Goal: Check status: Check status

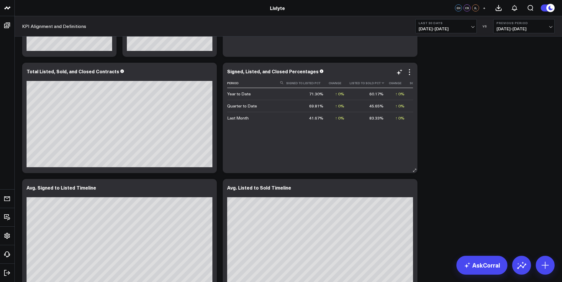
scroll to position [956, 0]
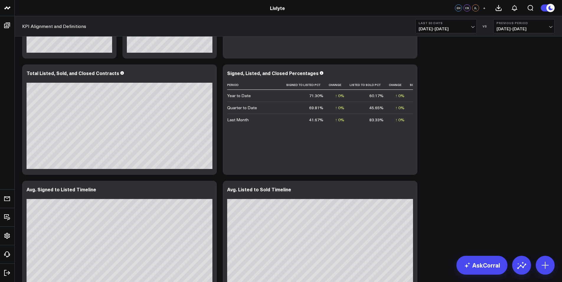
click at [439, 29] on span "[DATE] - [DATE]" at bounding box center [445, 29] width 55 height 5
click at [437, 191] on link "Custom Dates" at bounding box center [445, 188] width 61 height 11
select select "8"
select select "2025"
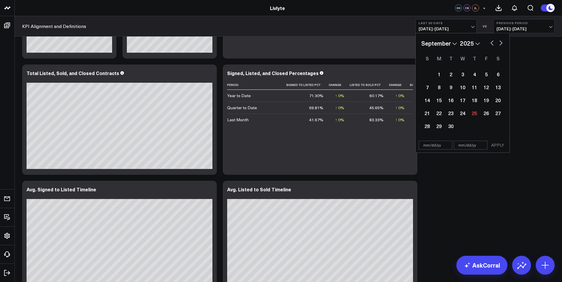
click at [454, 43] on select "January February March April May June July August September October November De…" at bounding box center [439, 43] width 36 height 9
select select "2025"
click at [464, 74] on div "1" at bounding box center [462, 74] width 12 height 12
type input "[DATE]"
select select "2025"
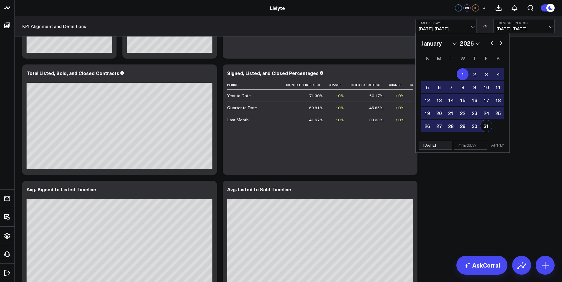
click at [486, 125] on div "31" at bounding box center [486, 126] width 12 height 12
type input "[DATE]"
select select "2025"
click at [500, 147] on button "APPLY" at bounding box center [498, 145] width 18 height 9
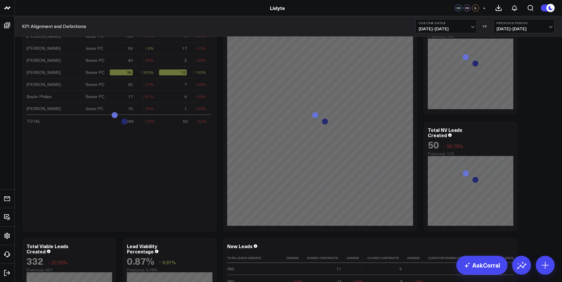
scroll to position [399, 0]
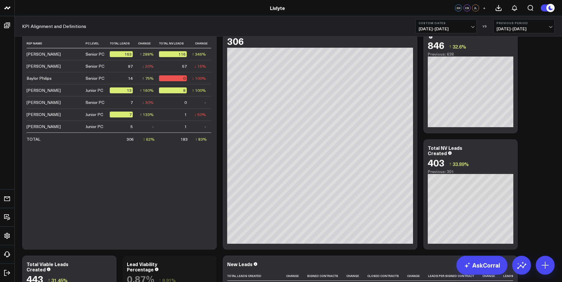
click at [443, 24] on b "Custom Dates" at bounding box center [445, 23] width 55 height 4
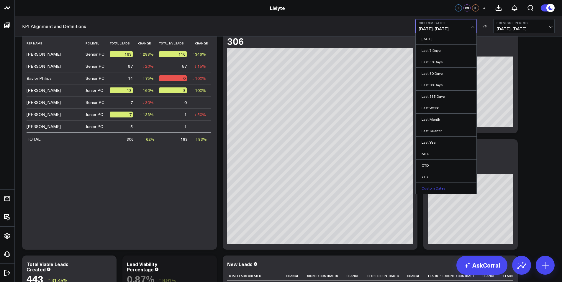
click at [437, 186] on link "Custom Dates" at bounding box center [445, 188] width 61 height 11
select select "8"
select select "2025"
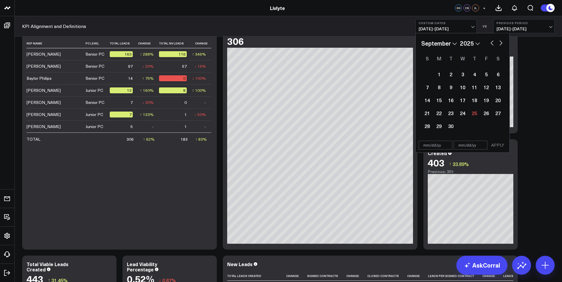
click at [447, 44] on select "January February March April May June July August September October November De…" at bounding box center [439, 43] width 36 height 9
select select "1"
select select "2025"
click at [497, 73] on div "1" at bounding box center [498, 74] width 12 height 12
type input "[DATE]"
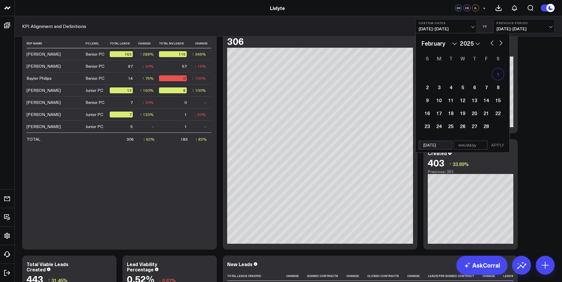
select select "1"
select select "2025"
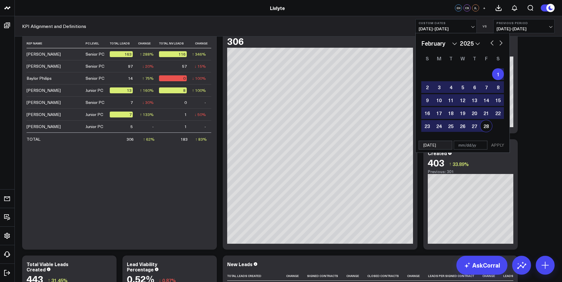
click at [489, 126] on div "28" at bounding box center [486, 126] width 12 height 12
type input "[DATE]"
select select "1"
select select "2025"
click at [501, 146] on button "APPLY" at bounding box center [498, 145] width 18 height 9
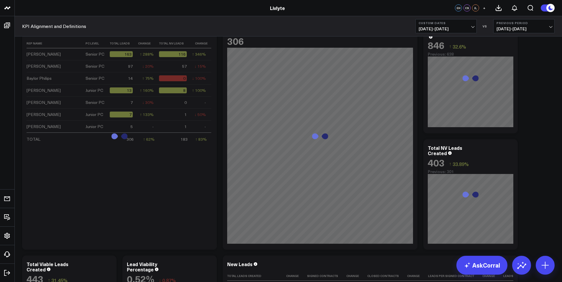
click at [532, 27] on span "[DATE] - [DATE]" at bounding box center [523, 29] width 55 height 5
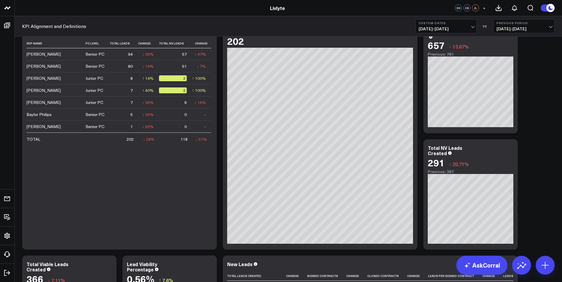
click at [446, 33] on div "KPI Alignment and Definitions Custom Dates [DATE] - [DATE] VS Previous Period […" at bounding box center [288, 26] width 547 height 20
click at [447, 30] on span "[DATE] - [DATE]" at bounding box center [445, 29] width 55 height 5
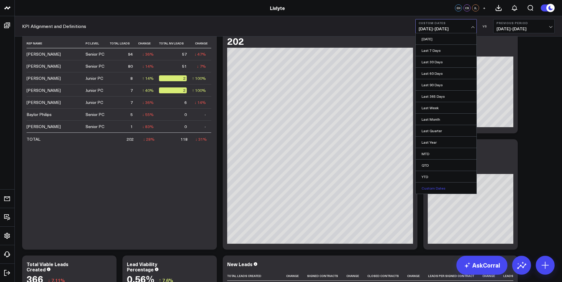
click at [457, 187] on link "Custom Dates" at bounding box center [445, 188] width 61 height 11
select select "8"
select select "2025"
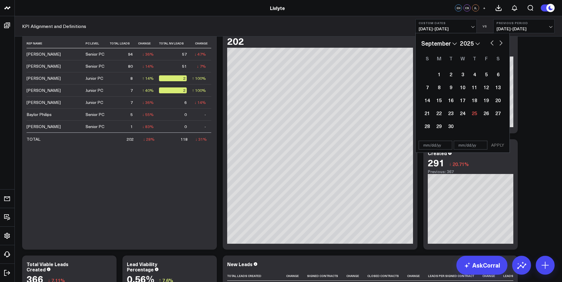
click at [439, 39] on select "January February March April May June July August September October November De…" at bounding box center [439, 43] width 36 height 9
select select "2"
select select "2025"
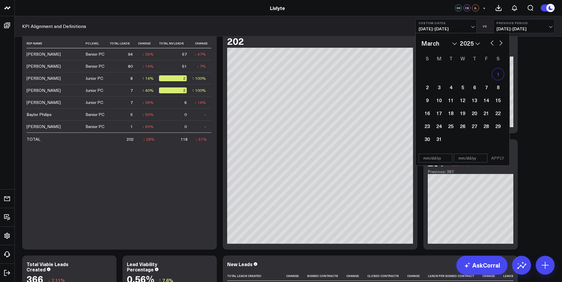
click at [498, 78] on div "1" at bounding box center [498, 74] width 12 height 12
type input "[DATE]"
select select "2"
select select "2025"
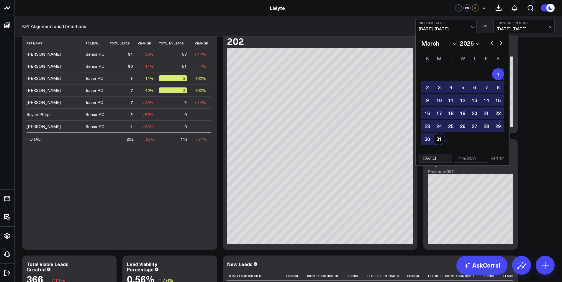
click at [435, 138] on div "31" at bounding box center [439, 139] width 12 height 12
type input "[DATE]"
select select "2"
select select "2025"
click at [499, 157] on button "APPLY" at bounding box center [498, 158] width 18 height 9
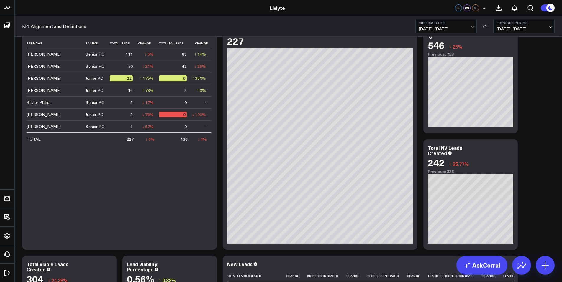
click at [457, 28] on span "[DATE] - [DATE]" at bounding box center [445, 29] width 55 height 5
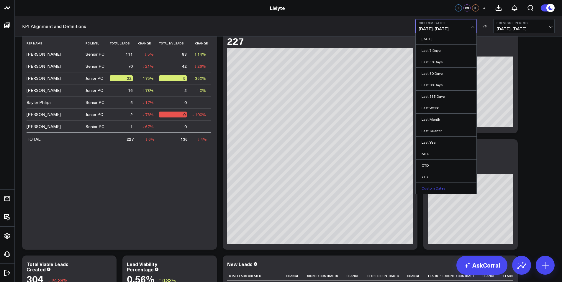
click at [450, 185] on link "Custom Dates" at bounding box center [445, 188] width 61 height 11
select select "8"
select select "2025"
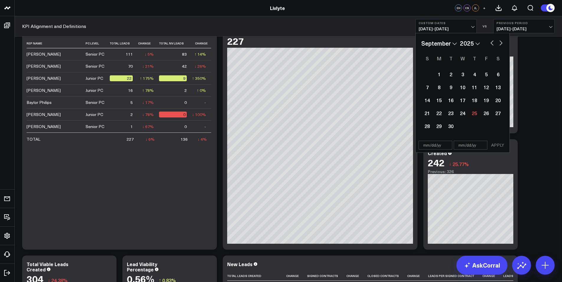
click at [432, 41] on select "January February March April May June July August September October November De…" at bounding box center [439, 43] width 36 height 9
select select "3"
select select "2025"
click at [446, 74] on div "1" at bounding box center [451, 74] width 12 height 12
type input "[DATE]"
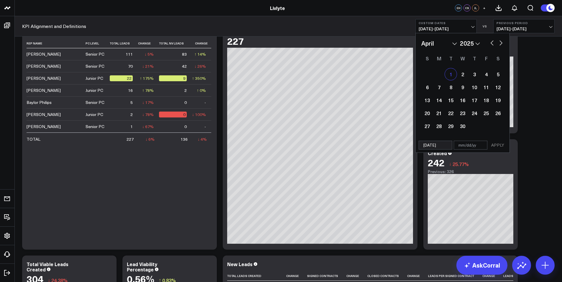
select select "3"
select select "2025"
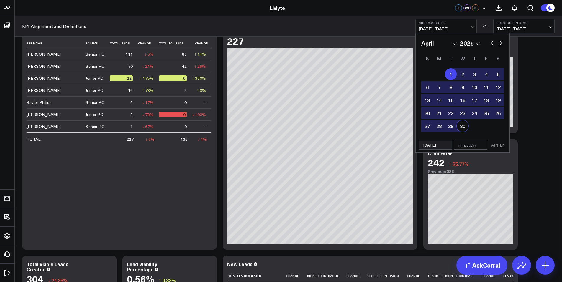
click at [461, 125] on div "30" at bounding box center [462, 126] width 12 height 12
type input "[DATE]"
select select "3"
select select "2025"
click at [499, 144] on button "APPLY" at bounding box center [498, 145] width 18 height 9
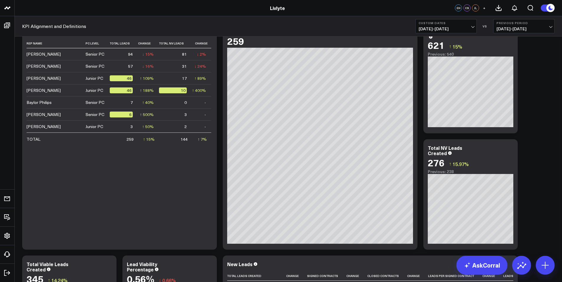
click at [460, 26] on button "Custom Dates [DATE] - [DATE]" at bounding box center [445, 26] width 61 height 14
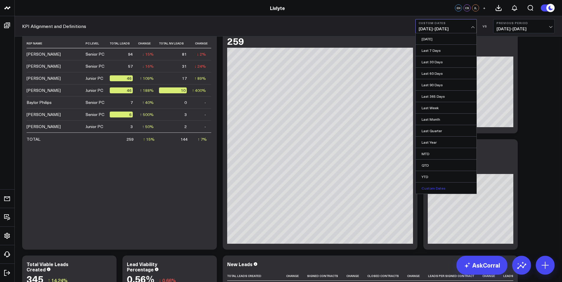
click at [449, 187] on link "Custom Dates" at bounding box center [445, 188] width 61 height 11
select select "8"
select select "2025"
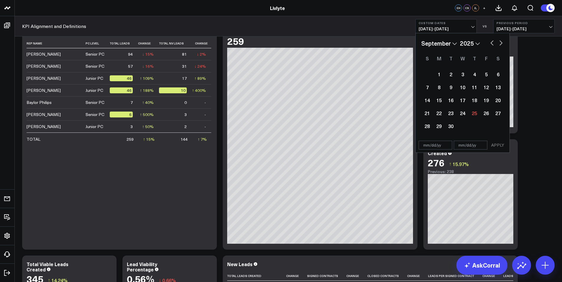
click at [446, 43] on select "January February March April May June July August September October November De…" at bounding box center [439, 43] width 36 height 9
select select "4"
select select "2025"
click at [476, 74] on div "1" at bounding box center [474, 74] width 12 height 12
type input "[DATE]"
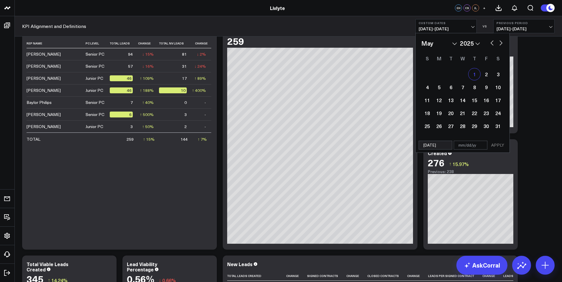
select select "4"
select select "2025"
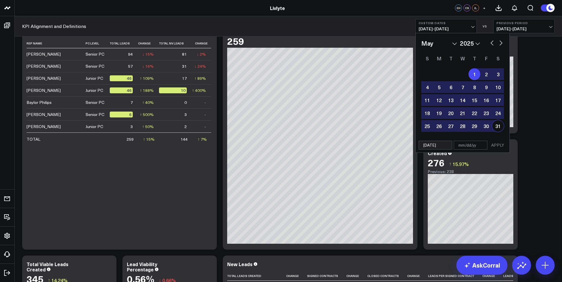
click at [500, 128] on div "31" at bounding box center [498, 126] width 12 height 12
type input "[DATE]"
select select "4"
select select "2025"
click at [500, 147] on button "APPLY" at bounding box center [498, 145] width 18 height 9
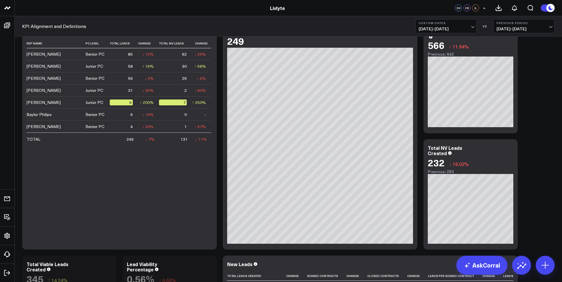
click at [461, 28] on span "[DATE] - [DATE]" at bounding box center [445, 29] width 55 height 5
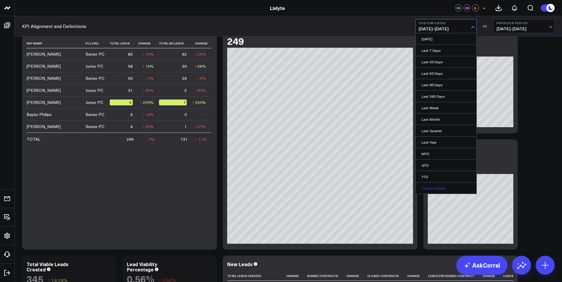
click at [456, 183] on link "Custom Dates" at bounding box center [445, 188] width 61 height 11
select select "8"
select select "2025"
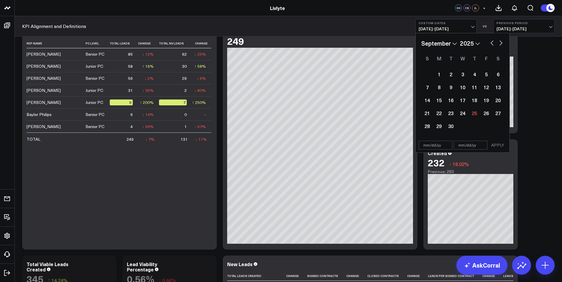
click at [433, 48] on div "January February March April May June July August September October November [D…" at bounding box center [462, 86] width 83 height 94
click at [438, 39] on select "January February March April May June July August September October November De…" at bounding box center [439, 43] width 36 height 9
select select "5"
select select "2025"
click at [427, 74] on div "1" at bounding box center [427, 74] width 12 height 12
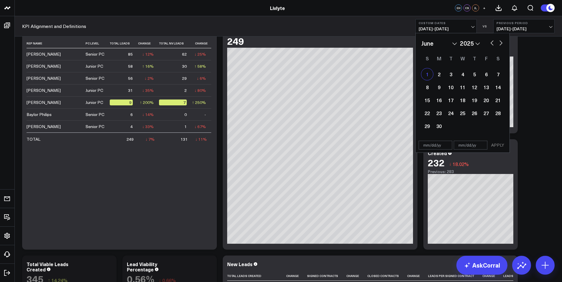
type input "[DATE]"
select select "5"
select select "2025"
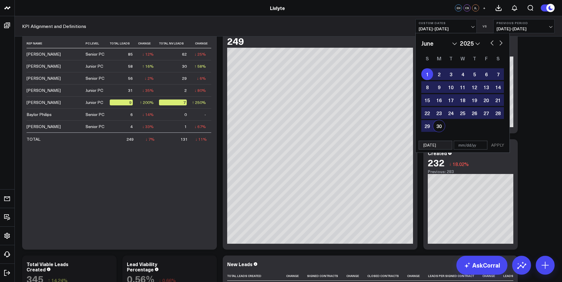
click at [441, 126] on div "30" at bounding box center [439, 126] width 12 height 12
type input "[DATE]"
select select "5"
select select "2025"
click at [496, 143] on button "APPLY" at bounding box center [498, 145] width 18 height 9
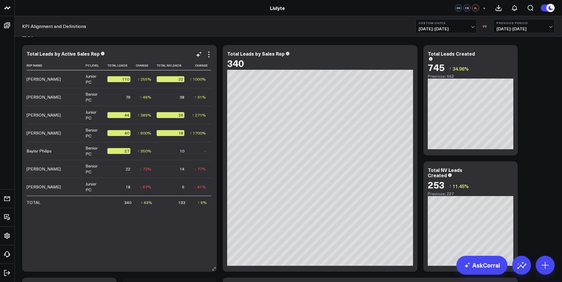
scroll to position [376, 0]
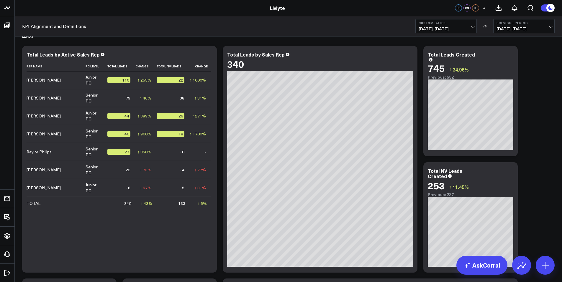
click at [433, 28] on span "[DATE] - [DATE]" at bounding box center [445, 29] width 55 height 5
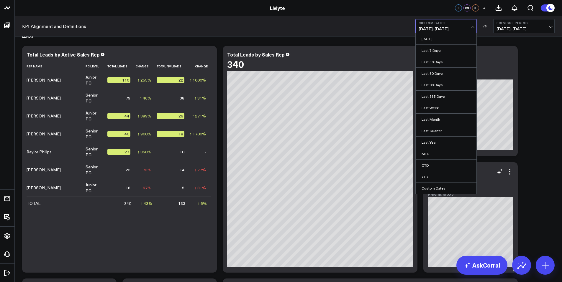
click at [451, 188] on link "Custom Dates" at bounding box center [445, 188] width 61 height 11
select select "8"
select select "2025"
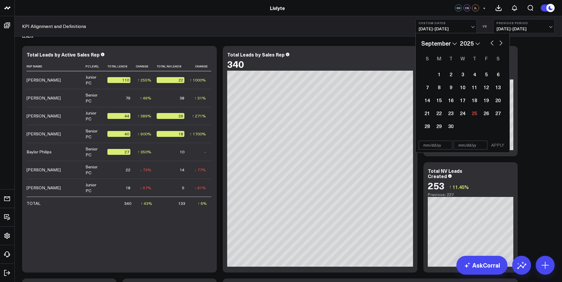
click at [440, 35] on div "January February March April May June July August September October November [D…" at bounding box center [462, 85] width 94 height 105
click at [440, 43] on select "January February March April May June July August September October November De…" at bounding box center [439, 43] width 36 height 9
select select "7"
select select "2025"
click at [441, 46] on select "January February March April May June July August September October November De…" at bounding box center [439, 43] width 36 height 9
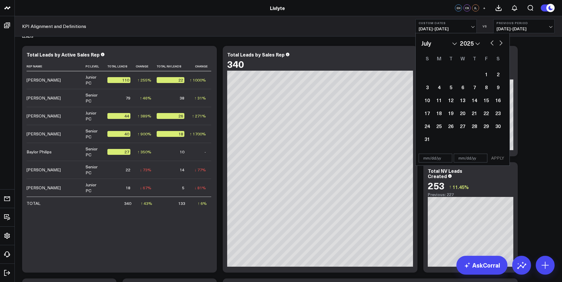
select select "6"
select select "2025"
click at [447, 73] on div "1" at bounding box center [451, 74] width 12 height 12
type input "[DATE]"
select select "6"
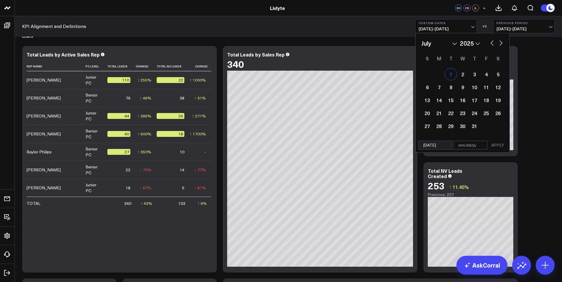
select select "2025"
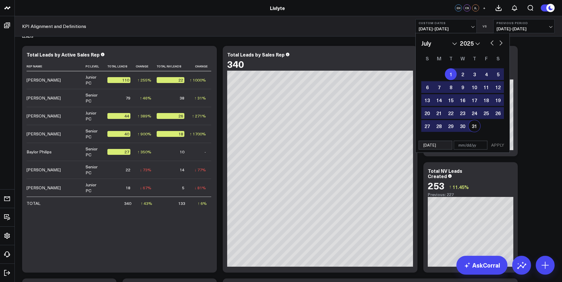
click at [474, 125] on div "31" at bounding box center [474, 126] width 12 height 12
type input "[DATE]"
select select "6"
select select "2025"
click at [497, 145] on button "APPLY" at bounding box center [498, 145] width 18 height 9
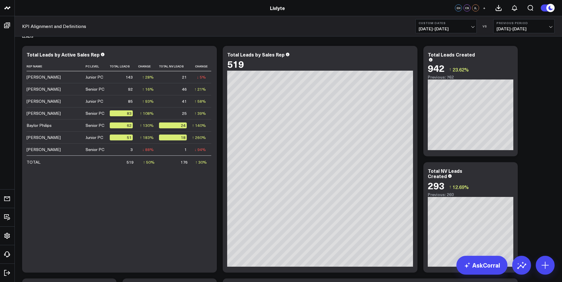
click at [459, 18] on div "KPI Alignment and Definitions Custom Dates [DATE] - [DATE] VS Previous Period […" at bounding box center [288, 26] width 547 height 20
click at [459, 28] on span "[DATE] - [DATE]" at bounding box center [445, 29] width 55 height 5
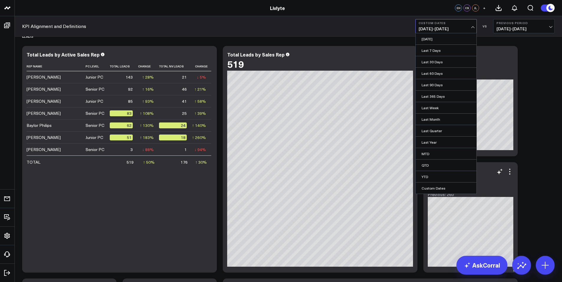
click at [443, 186] on link "Custom Dates" at bounding box center [445, 188] width 61 height 11
select select "8"
select select "2025"
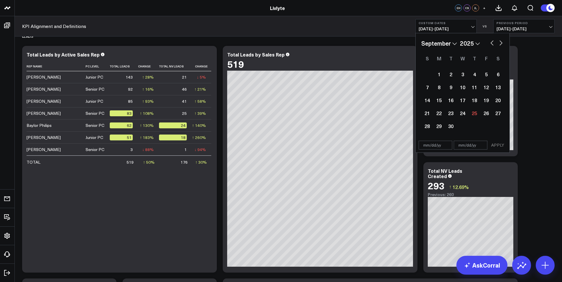
click at [438, 49] on div "January February March April May June July August September October November [D…" at bounding box center [462, 86] width 83 height 94
click at [438, 46] on select "January February March April May June July August September October November De…" at bounding box center [439, 43] width 36 height 9
select select "7"
select select "2025"
click at [483, 74] on div "1" at bounding box center [486, 74] width 12 height 12
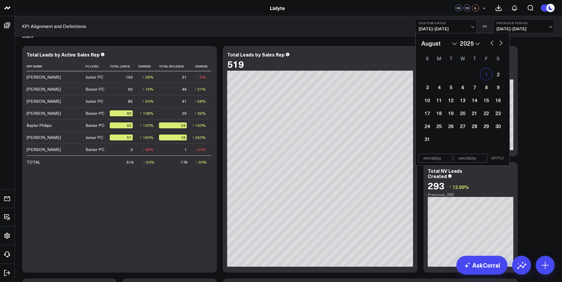
type input "[DATE]"
select select "7"
select select "2025"
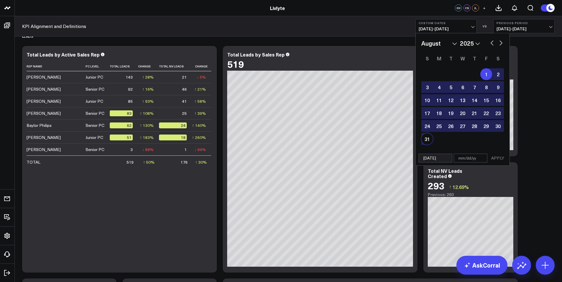
click at [426, 142] on div "31" at bounding box center [427, 139] width 12 height 12
type input "[DATE]"
select select "7"
select select "2025"
click at [494, 157] on button "APPLY" at bounding box center [498, 158] width 18 height 9
